Goal: Entertainment & Leisure: Consume media (video, audio)

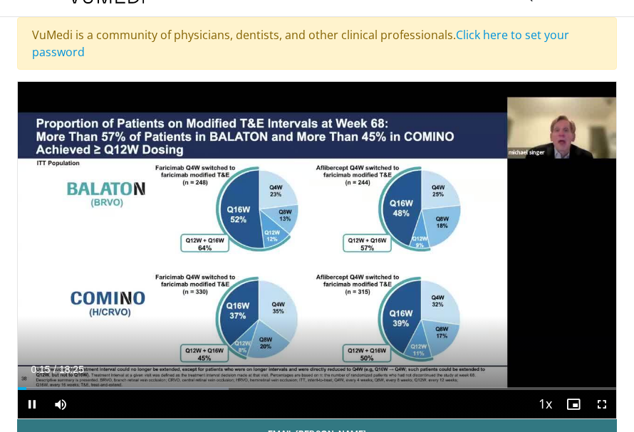
scroll to position [25, 0]
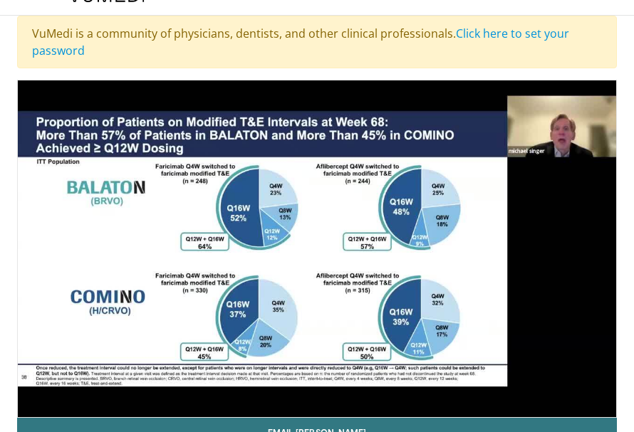
click at [348, 66] on div "VuMedi is a community of physicians, dentists, and other clinical professionals…" at bounding box center [317, 42] width 600 height 53
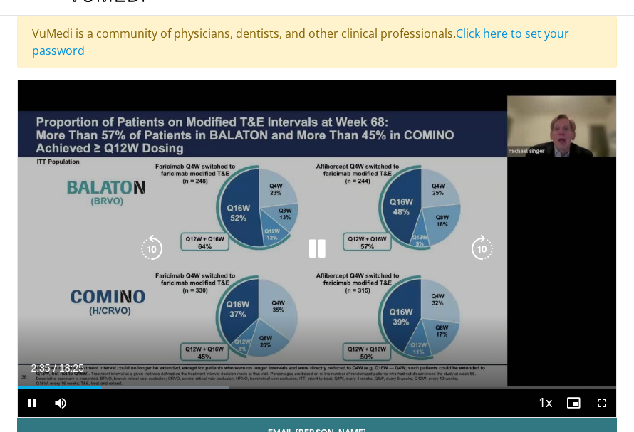
click at [320, 246] on icon "Video Player" at bounding box center [317, 249] width 28 height 28
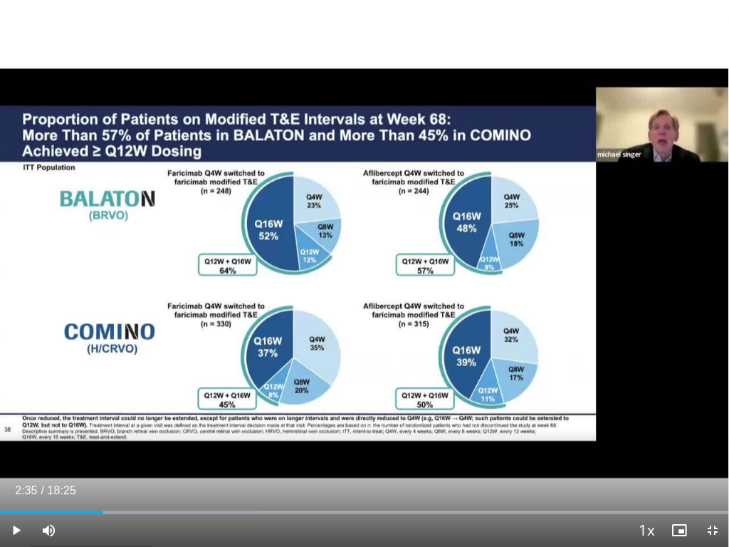
scroll to position [0, 0]
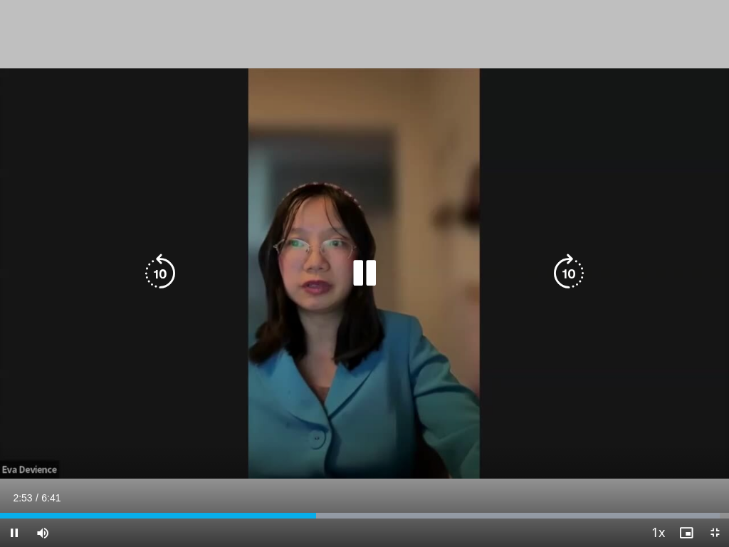
click at [366, 265] on icon "Video Player" at bounding box center [365, 274] width 40 height 40
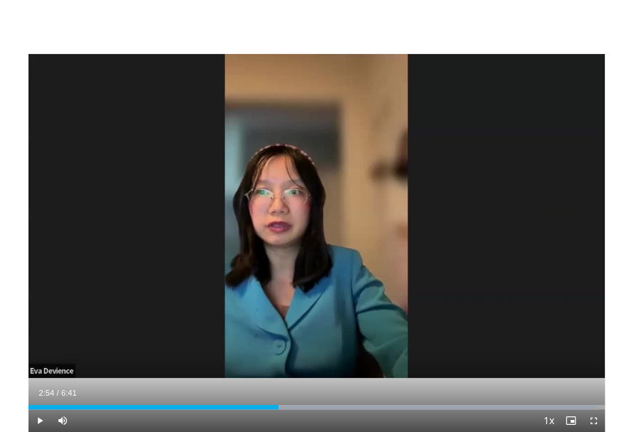
scroll to position [47, 0]
